Goal: Information Seeking & Learning: Learn about a topic

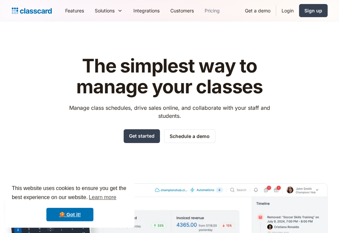
click at [220, 8] on link "Pricing" at bounding box center [212, 10] width 26 height 15
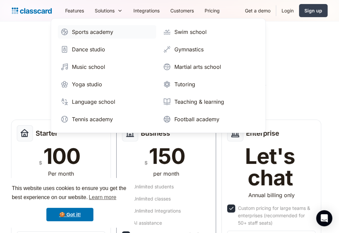
click at [105, 32] on div "Sports academy" at bounding box center [92, 32] width 41 height 8
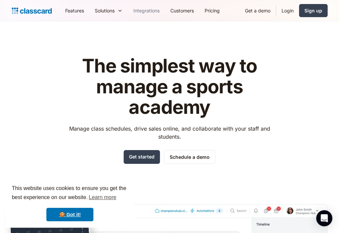
click at [151, 11] on link "Integrations" at bounding box center [146, 10] width 37 height 15
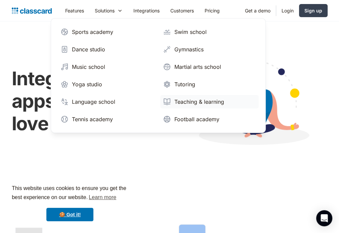
click at [184, 103] on div "Teaching & learning" at bounding box center [199, 102] width 50 height 8
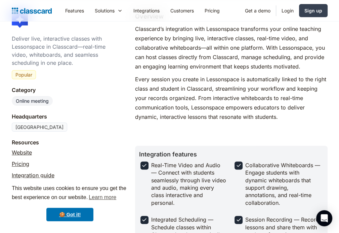
scroll to position [101, 0]
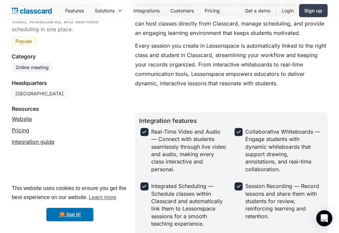
click at [23, 119] on link "Website" at bounding box center [22, 119] width 20 height 8
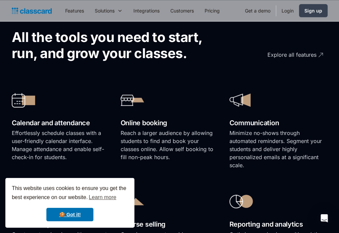
scroll to position [470, 0]
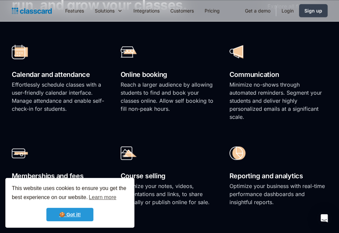
click at [79, 212] on link "🍪 Got it!" at bounding box center [69, 214] width 47 height 13
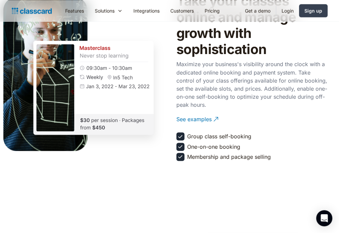
scroll to position [805, 0]
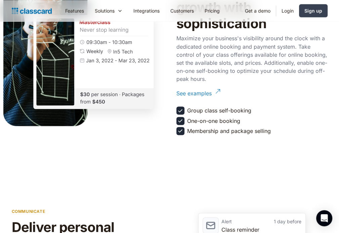
click at [199, 93] on div "See examples" at bounding box center [193, 90] width 35 height 13
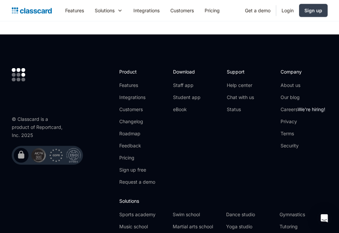
scroll to position [906, 0]
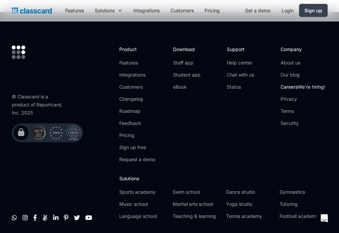
click at [288, 85] on link "Careers We're hiring!" at bounding box center [302, 87] width 45 height 7
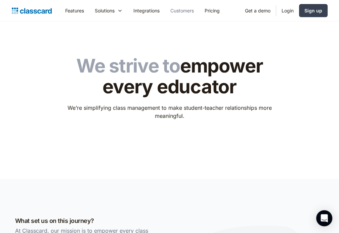
click at [182, 8] on link "Customers" at bounding box center [182, 10] width 34 height 15
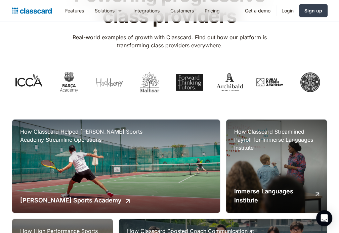
click at [245, 152] on div "How Classcard Streamlined Payroll for Immerse Languages Institute Immerse Langu…" at bounding box center [276, 165] width 101 height 93
